Goal: Task Accomplishment & Management: Complete application form

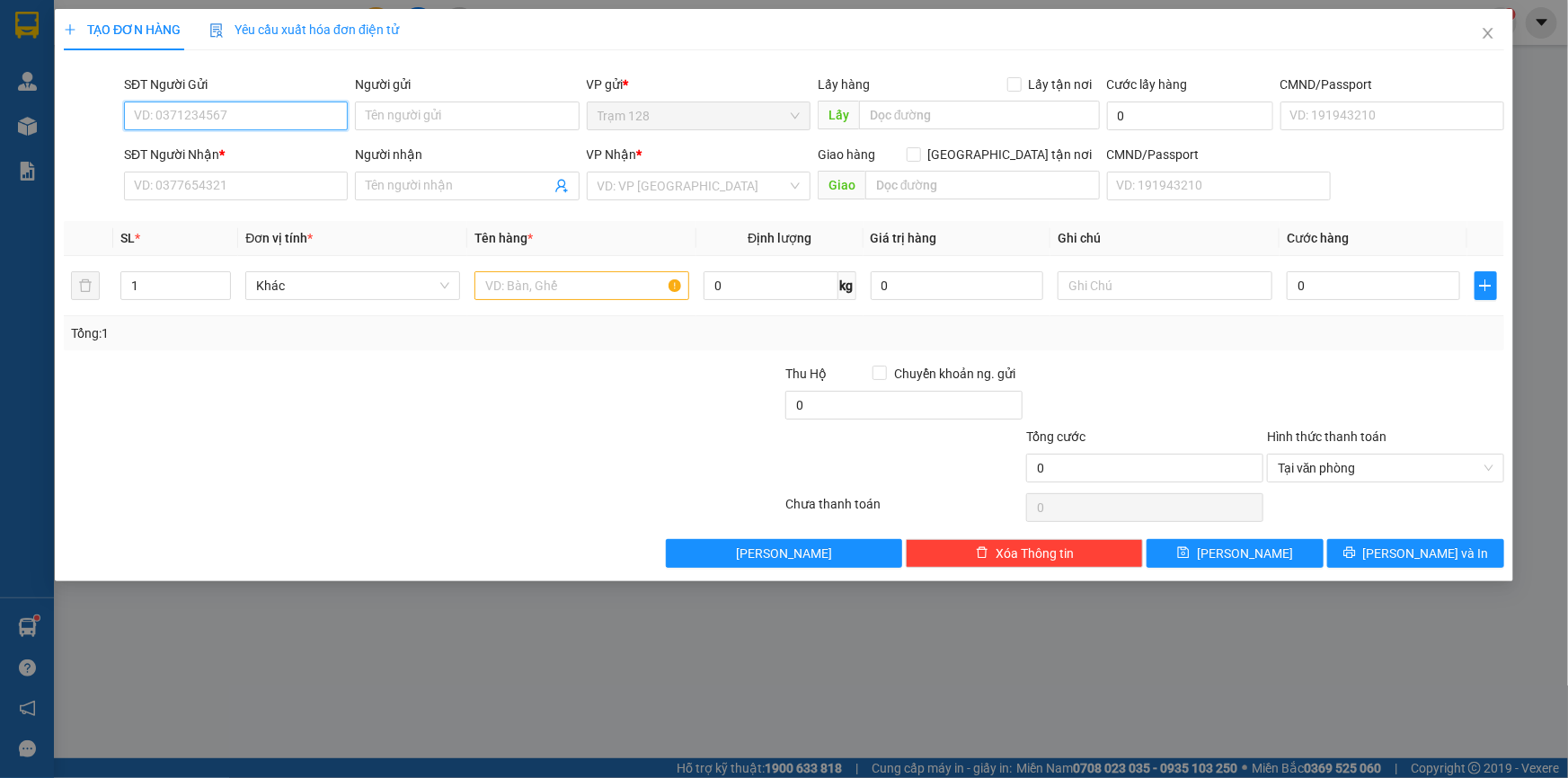
click at [195, 115] on input "SĐT Người Gửi" at bounding box center [236, 116] width 224 height 29
type input "0938477567"
click at [265, 157] on div "0938477567 - [PERSON_NAME]" at bounding box center [236, 152] width 202 height 20
type input "[PERSON_NAME]"
type input "0346879217"
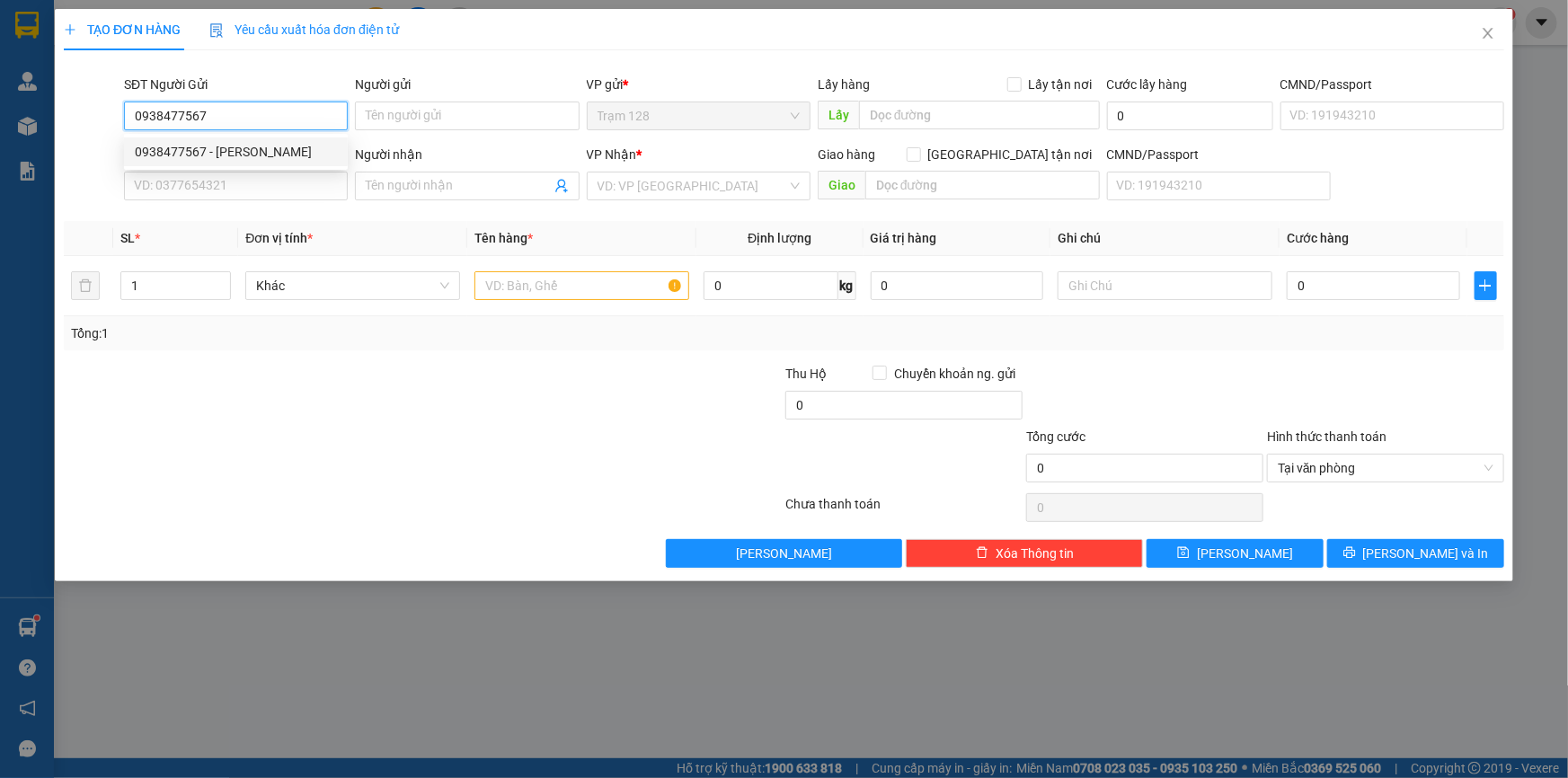
type input "tình"
type input "0938477567"
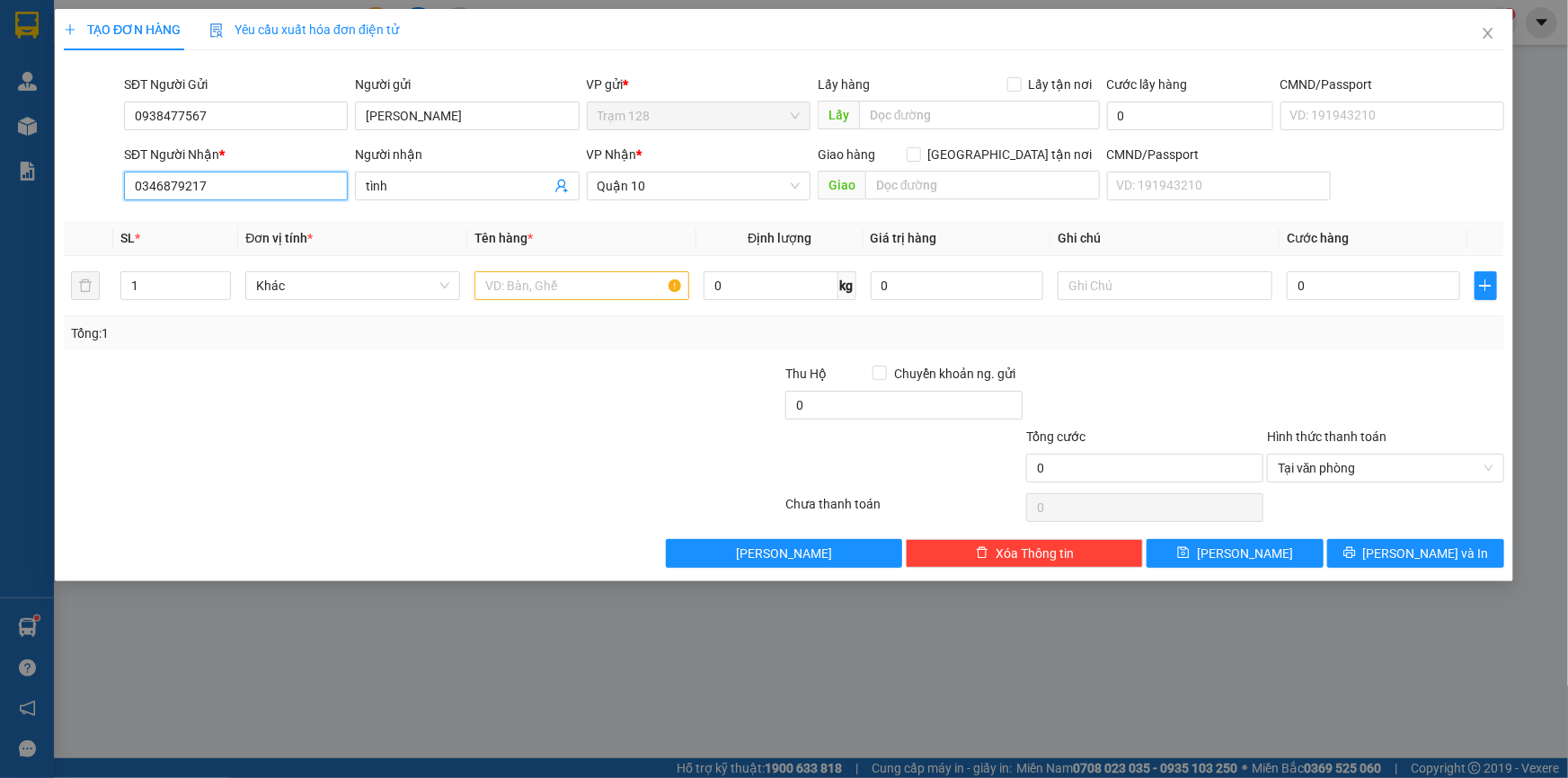
drag, startPoint x: 262, startPoint y: 193, endPoint x: 68, endPoint y: 193, distance: 194.0
click at [68, 193] on div "SĐT Người Nhận * 0346879217 Người nhận tình VP Nhận * [GEOGRAPHIC_DATA] tận nơi…" at bounding box center [784, 176] width 1444 height 63
type input "0906681242"
drag, startPoint x: 409, startPoint y: 187, endPoint x: 332, endPoint y: 188, distance: 77.0
click at [332, 188] on div "SĐT Người Nhận * 0906681242 Người nhận tình tình VP Nhận * Quận 10 Giao hàng [G…" at bounding box center [814, 176] width 1388 height 63
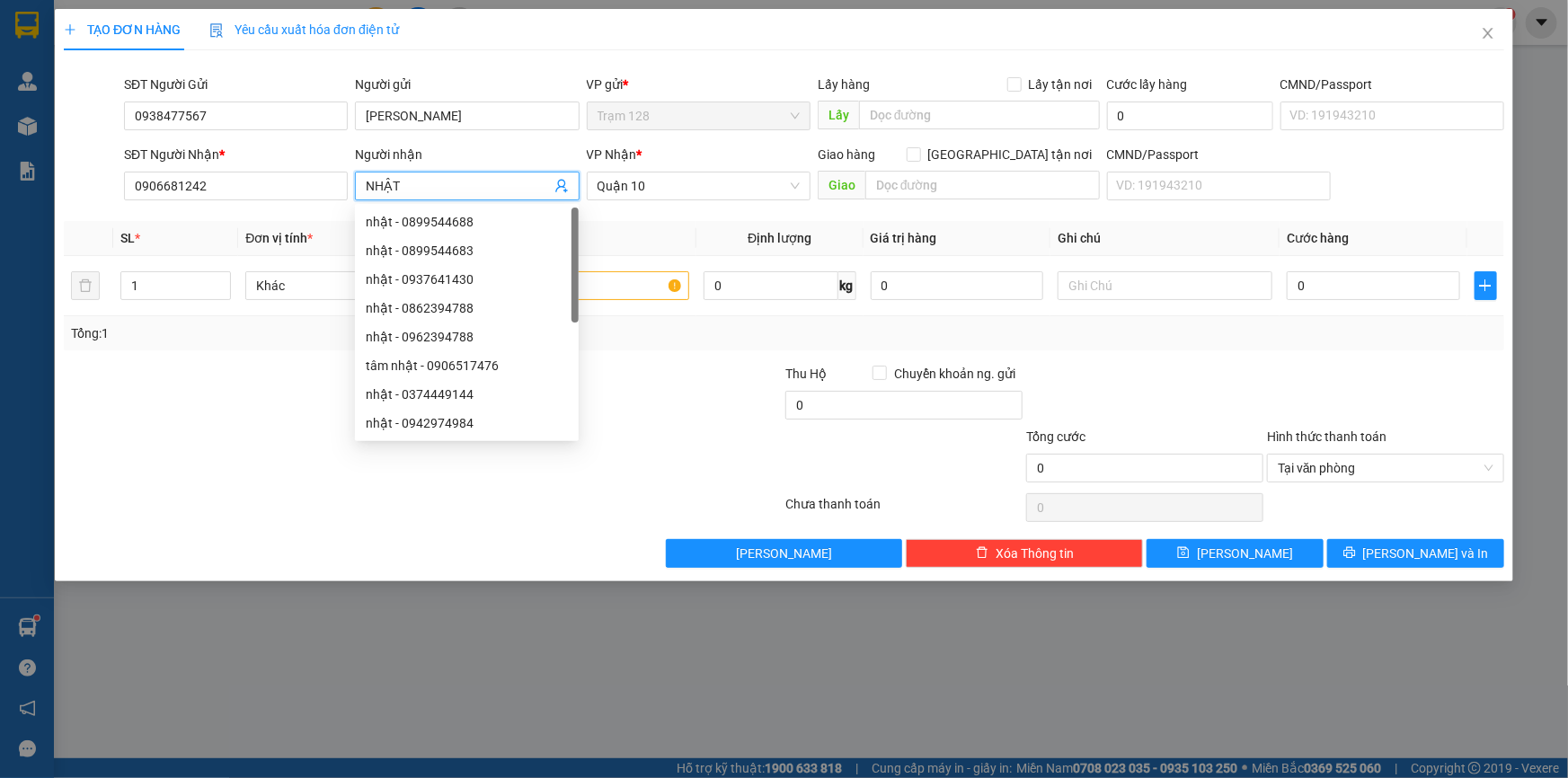
type input "NHẬT"
click at [675, 247] on th "Tên hàng *" at bounding box center [582, 238] width 229 height 35
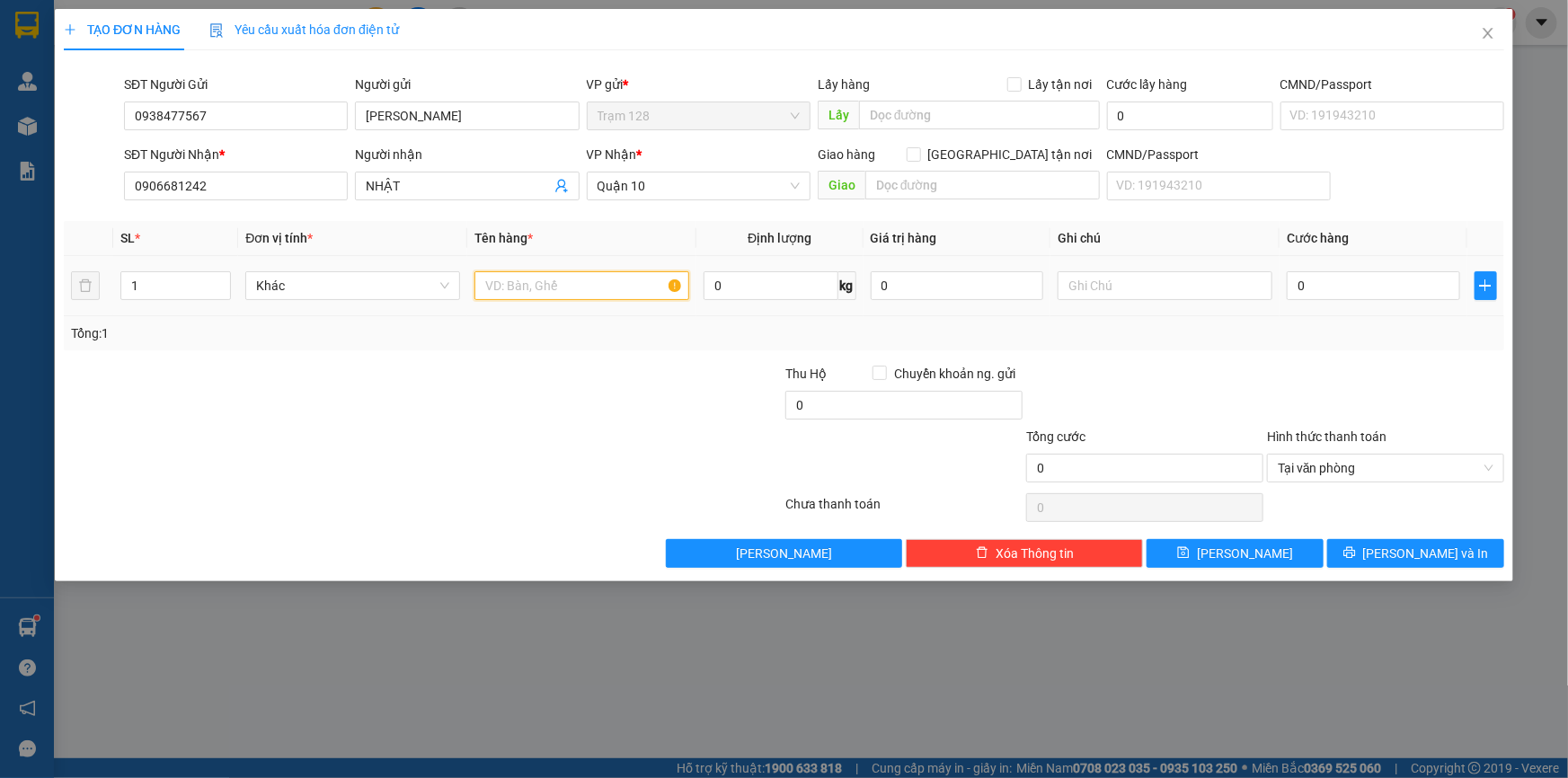
click at [527, 282] on input "text" at bounding box center [582, 286] width 215 height 29
type input "HỘP GIẤY PHỤ TÙNG XE"
click at [896, 114] on input "text" at bounding box center [979, 116] width 241 height 29
type input "104"
drag, startPoint x: 1094, startPoint y: 278, endPoint x: 1099, endPoint y: 288, distance: 11.2
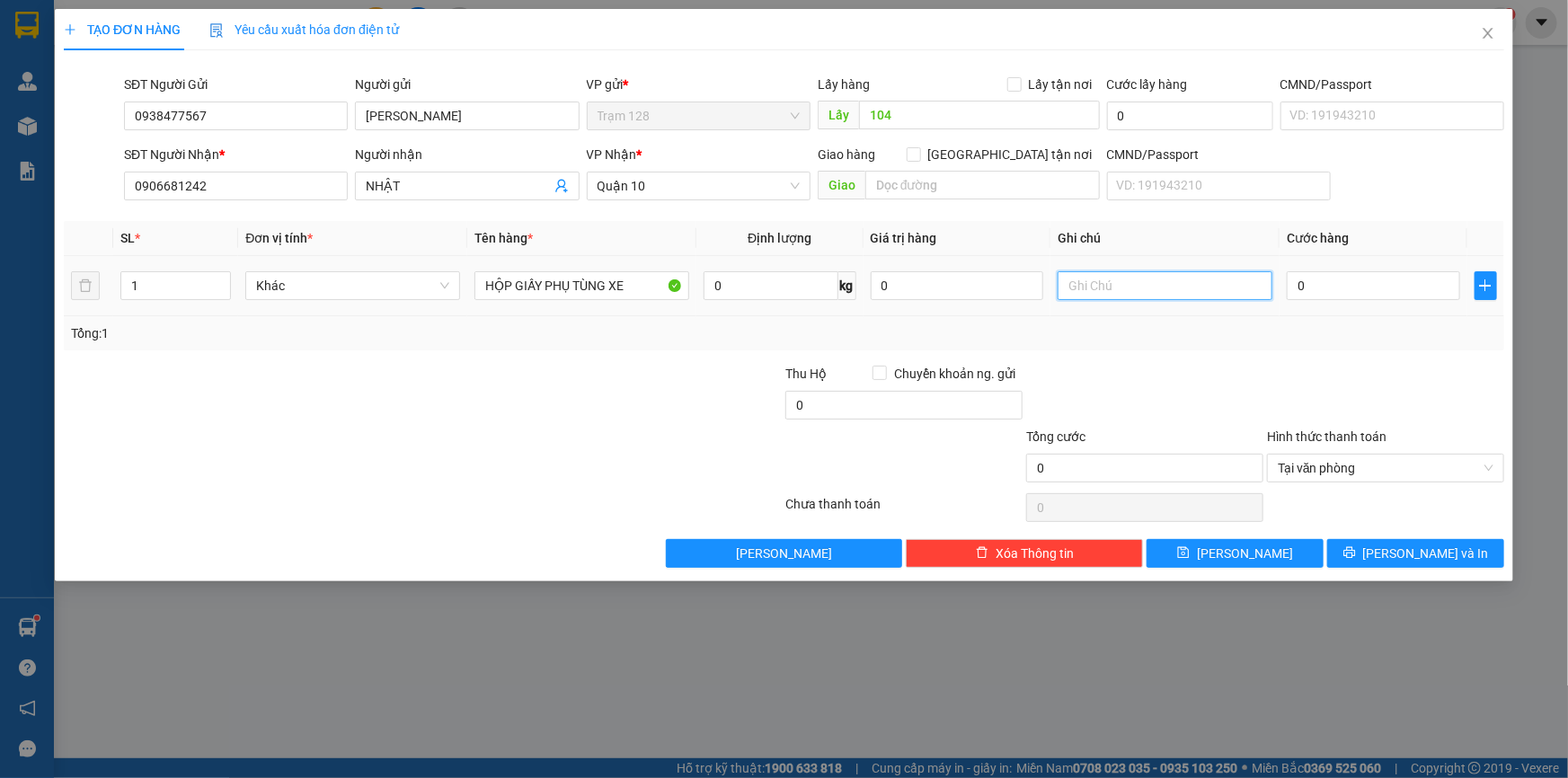
click at [1094, 280] on input "text" at bounding box center [1165, 286] width 215 height 29
click at [1330, 286] on input "0" at bounding box center [1373, 286] width 174 height 29
type input "4"
type input "40"
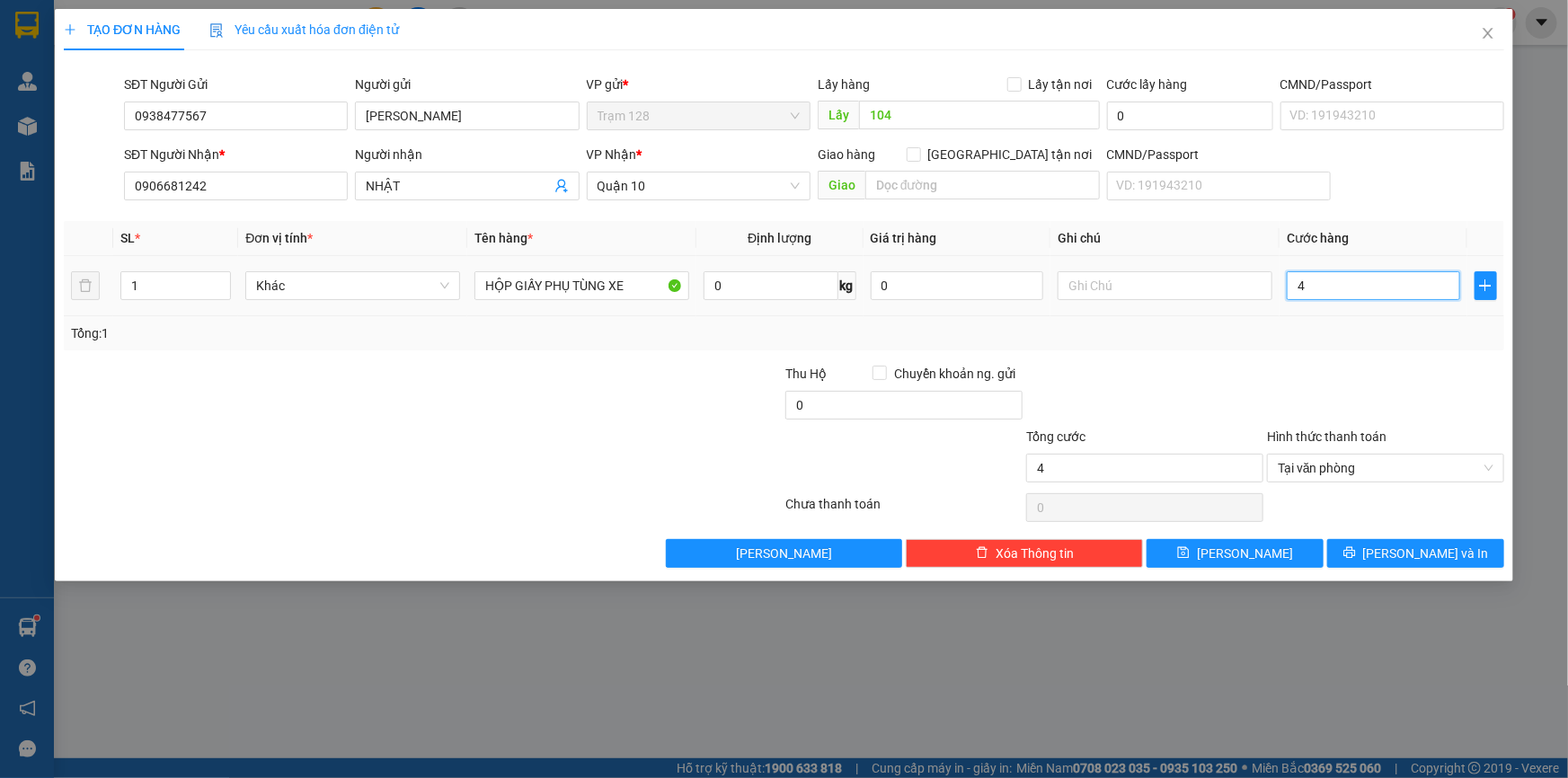
type input "40"
type input "40.000"
click at [847, 407] on input "0" at bounding box center [904, 406] width 238 height 29
type input "20.000"
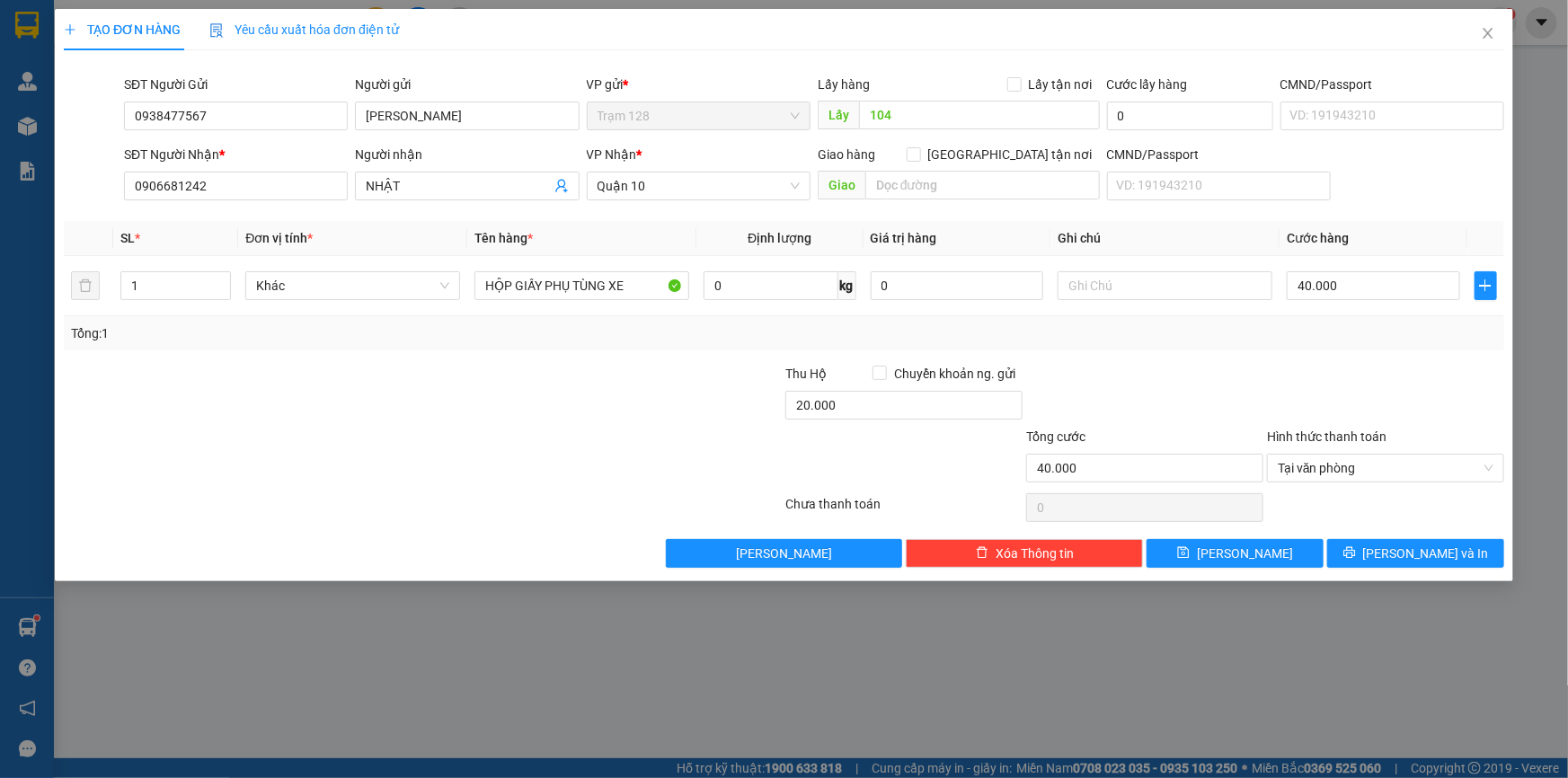
click at [1119, 375] on div at bounding box center [1145, 395] width 241 height 63
click at [1242, 556] on span "[PERSON_NAME]" at bounding box center [1245, 554] width 96 height 20
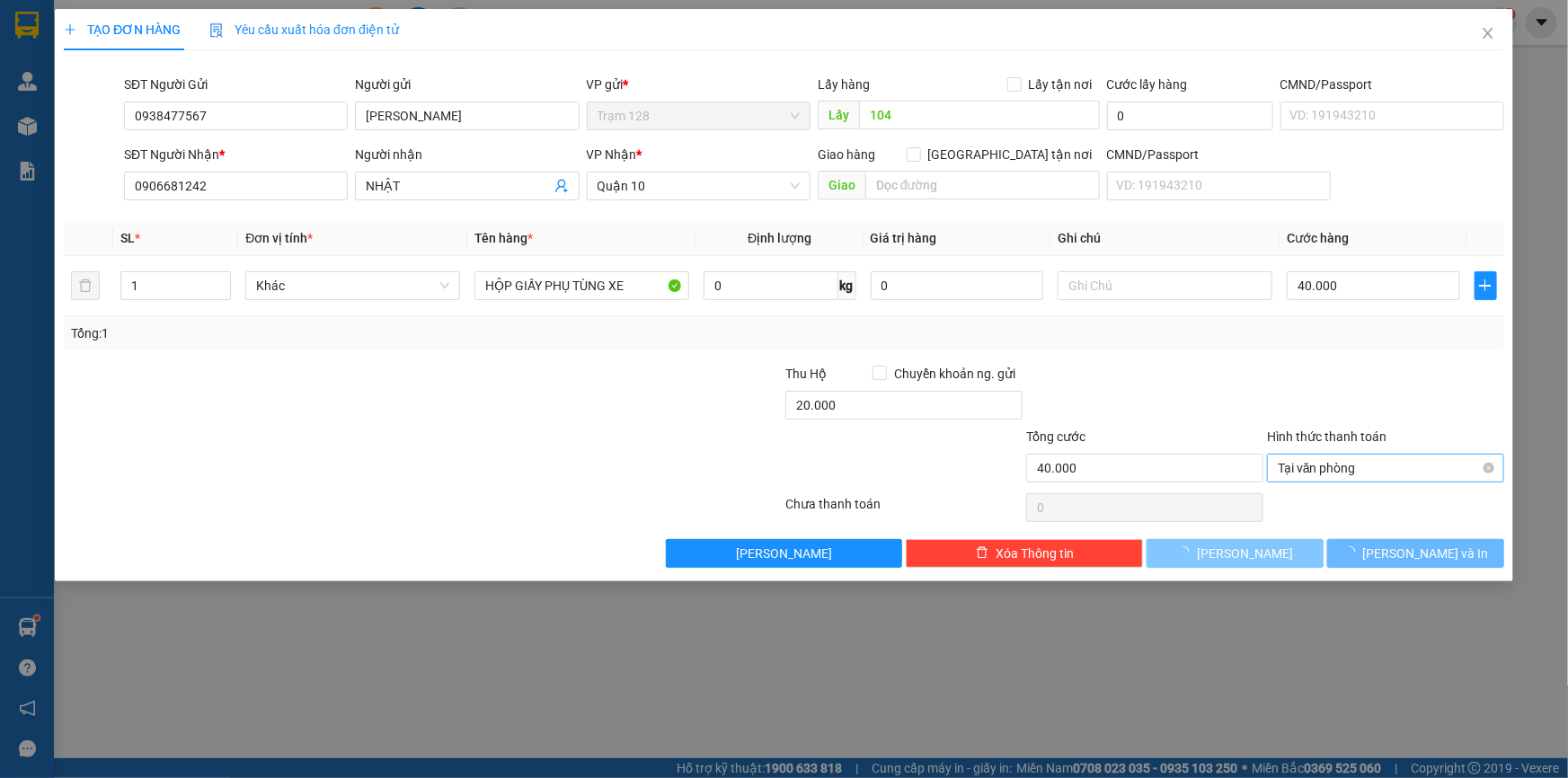
type input "0"
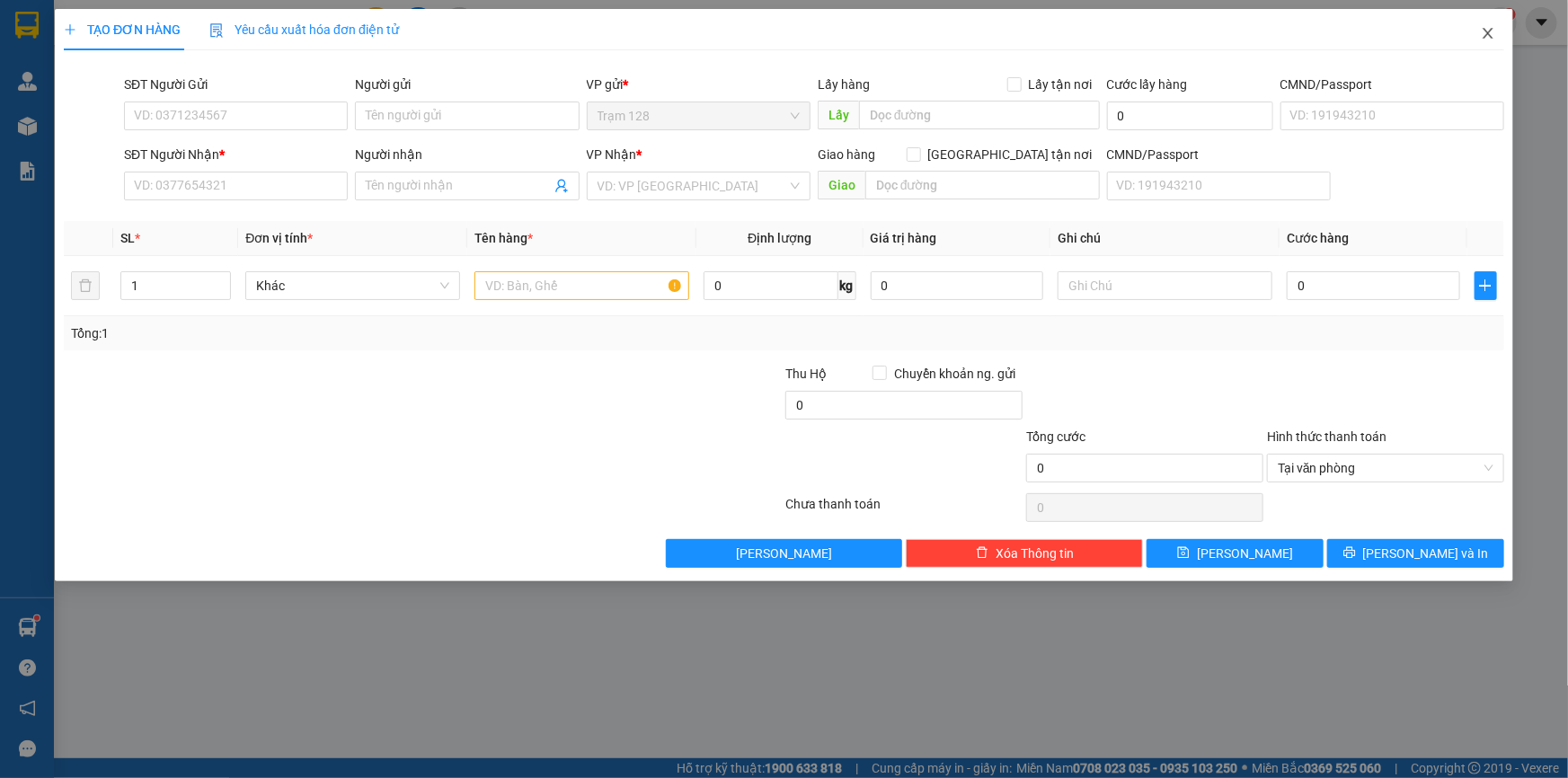
drag, startPoint x: 1488, startPoint y: 32, endPoint x: 1471, endPoint y: 37, distance: 17.7
click at [1488, 31] on icon "close" at bounding box center [1489, 34] width 15 height 15
